Goal: Find specific page/section: Find specific page/section

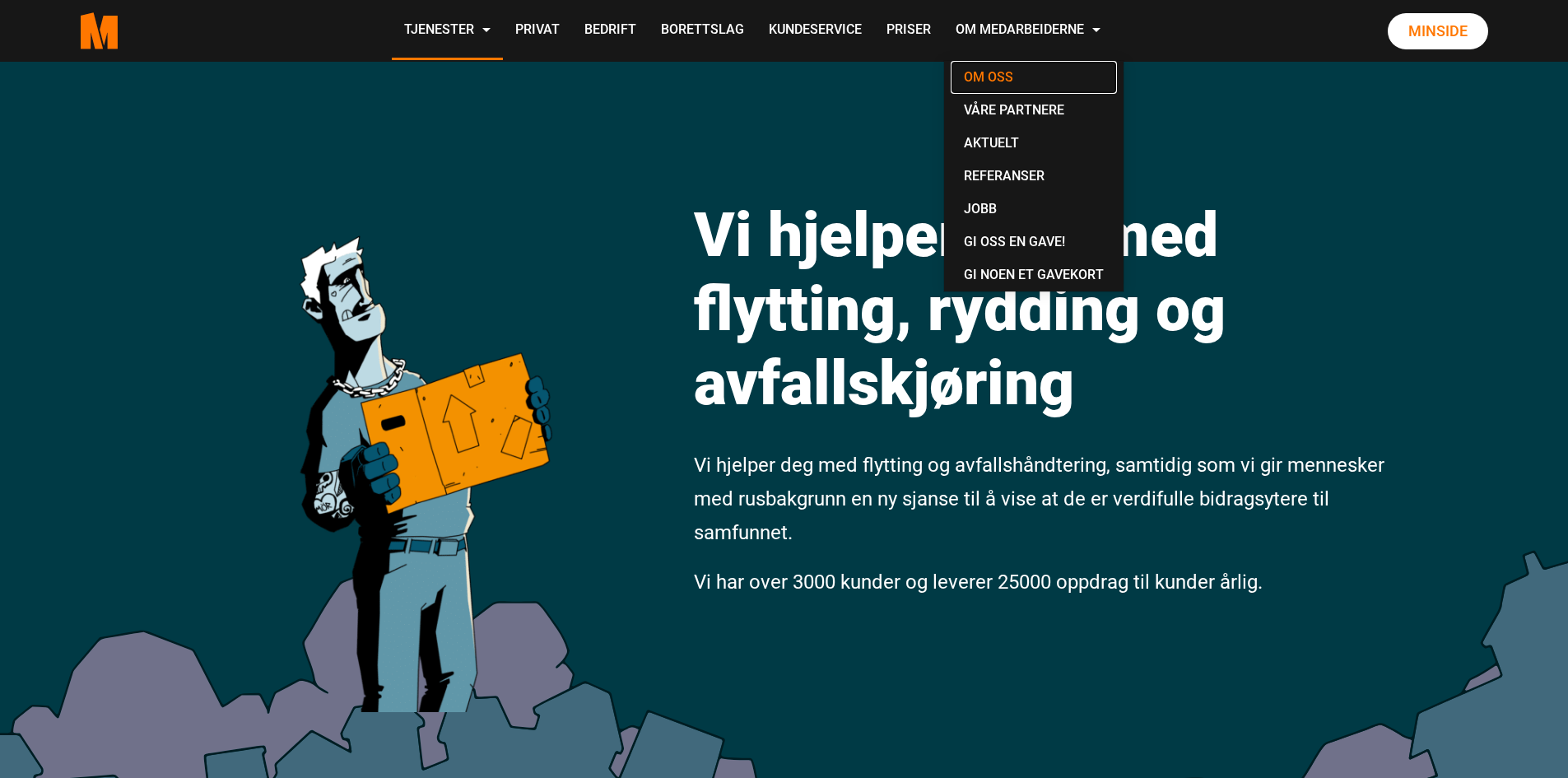
click at [993, 79] on link "Om oss" at bounding box center [1033, 77] width 166 height 33
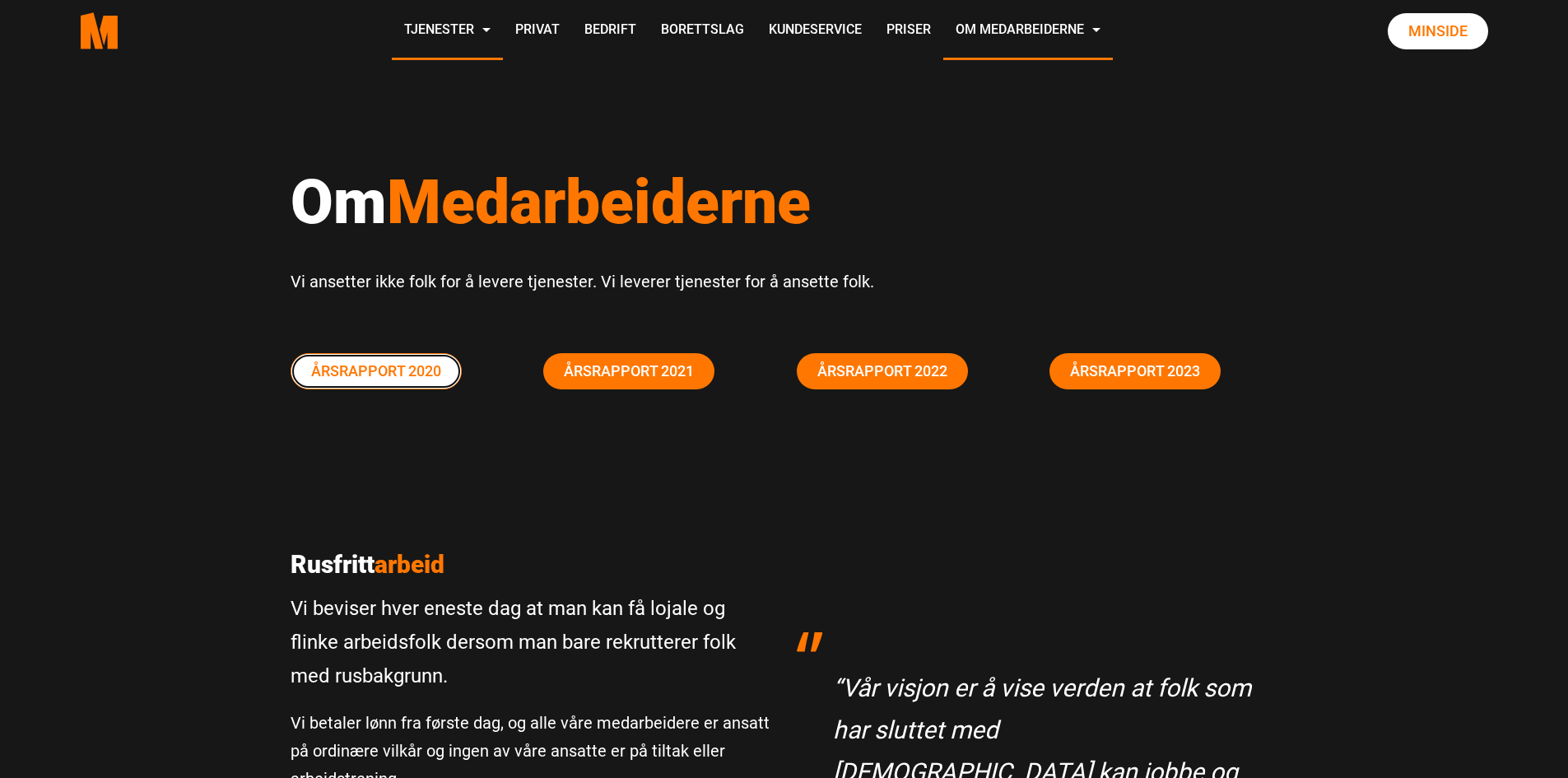
click at [375, 375] on link "Årsrapport 2020" at bounding box center [376, 371] width 171 height 36
